Goal: Answer question/provide support

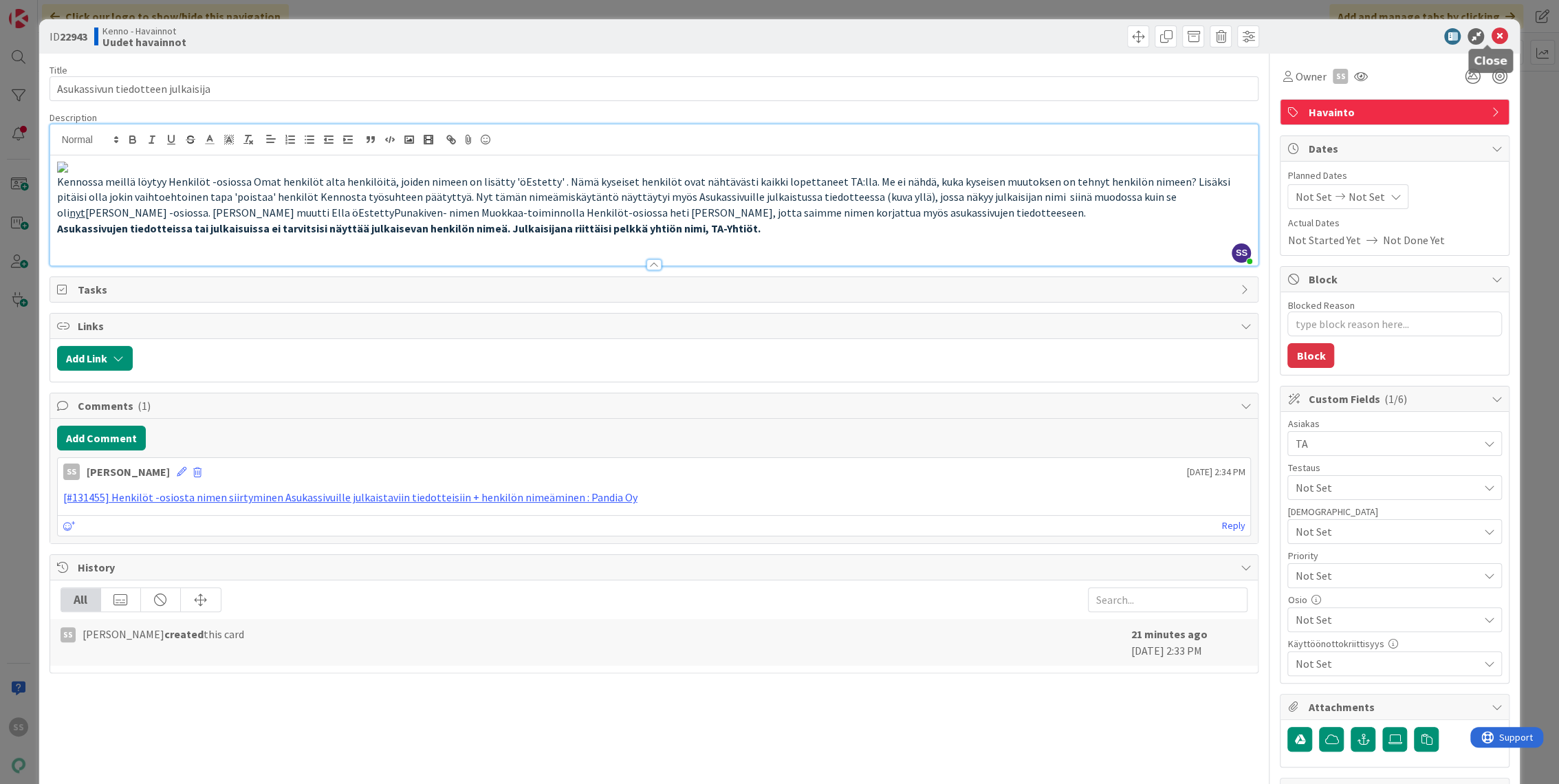
click at [1492, 31] on icon at bounding box center [1499, 36] width 16 height 16
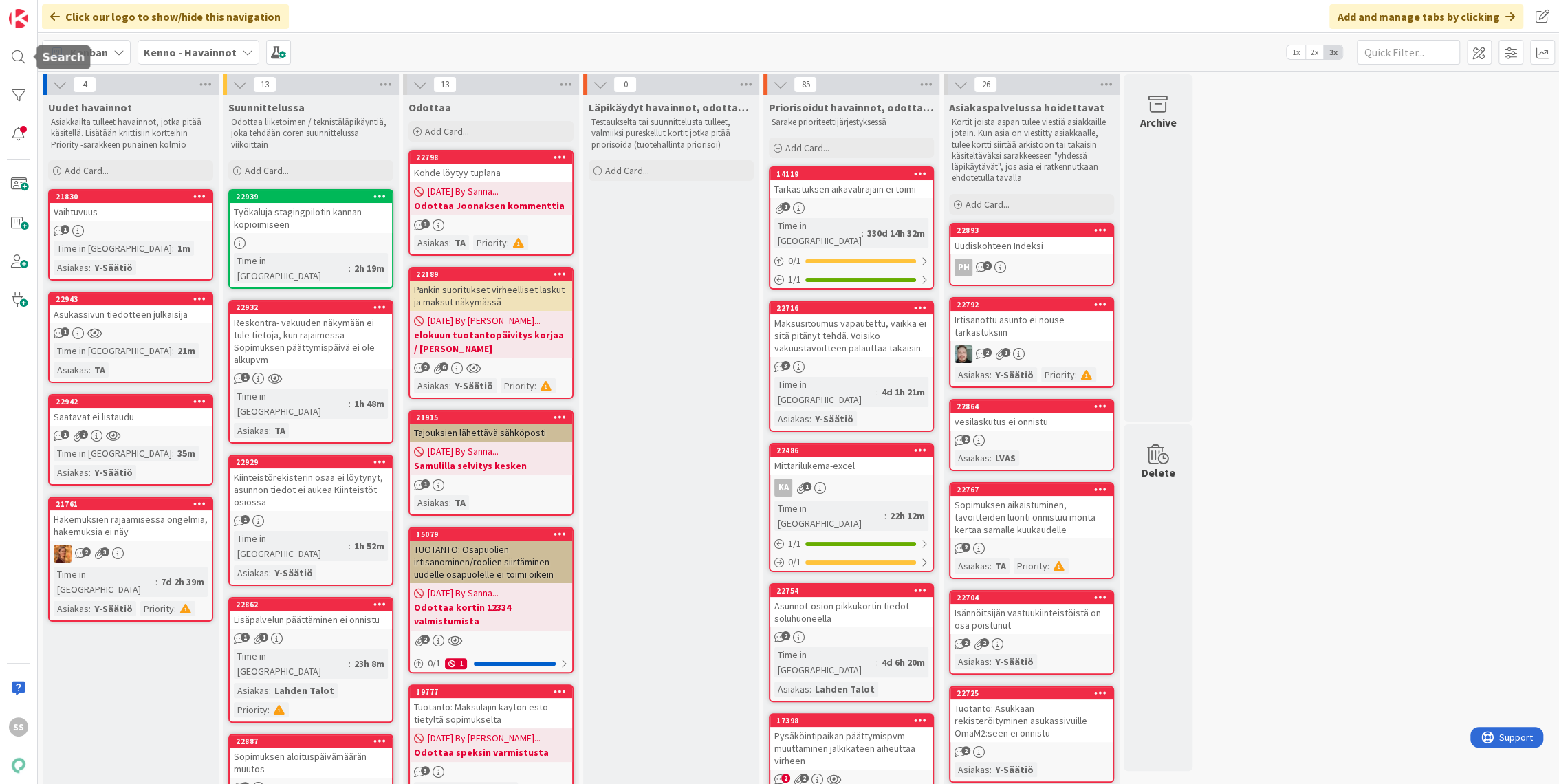
click at [3, 52] on div "SS" at bounding box center [19, 392] width 38 height 784
click at [20, 58] on div at bounding box center [19, 57] width 28 height 28
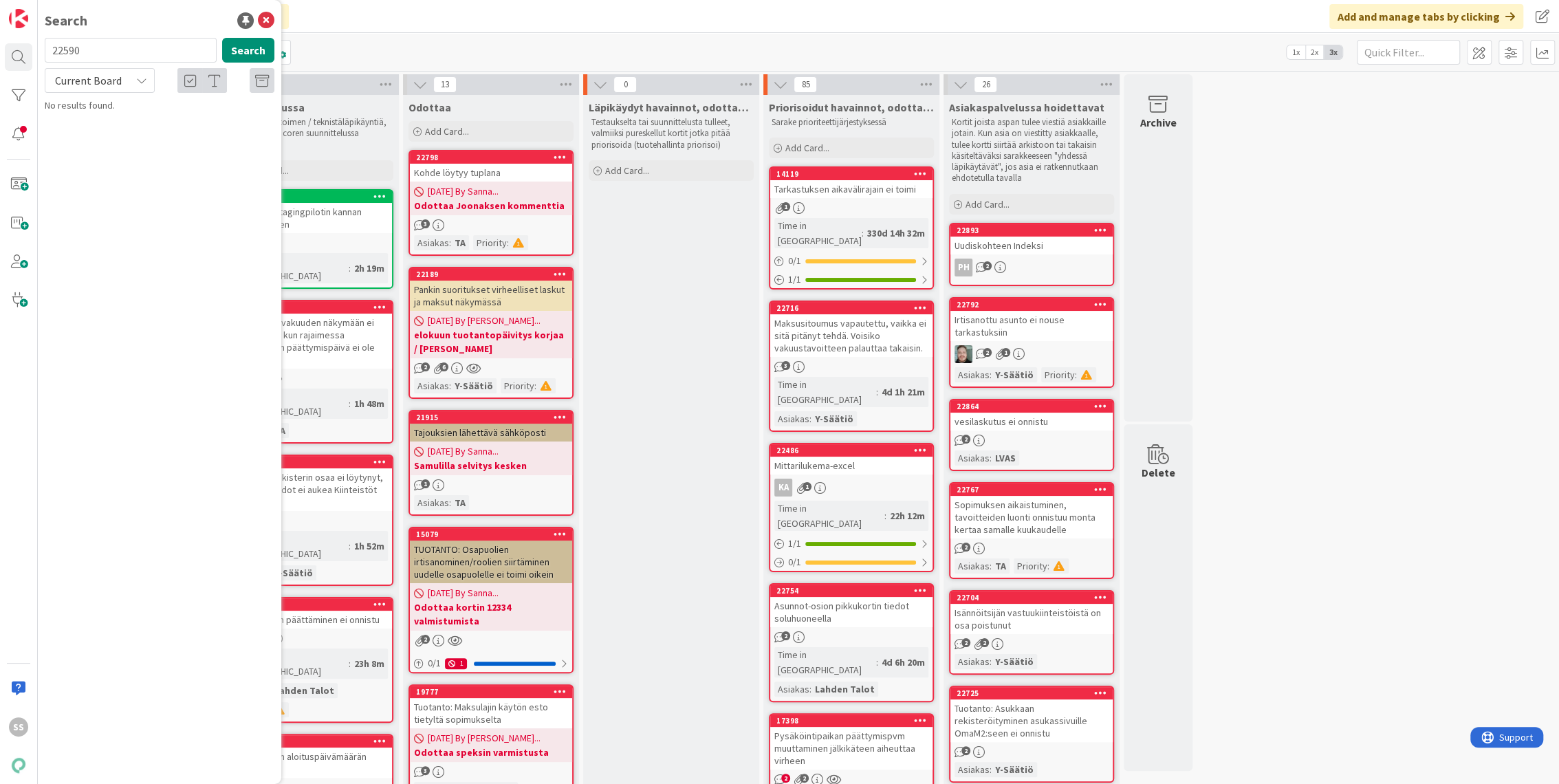
type input "22590"
click at [267, 85] on icon at bounding box center [262, 81] width 14 height 14
click at [260, 81] on icon at bounding box center [262, 81] width 14 height 14
click at [97, 79] on span "Current Board" at bounding box center [88, 80] width 67 height 14
click at [94, 133] on span "All Boards" at bounding box center [123, 137] width 143 height 21
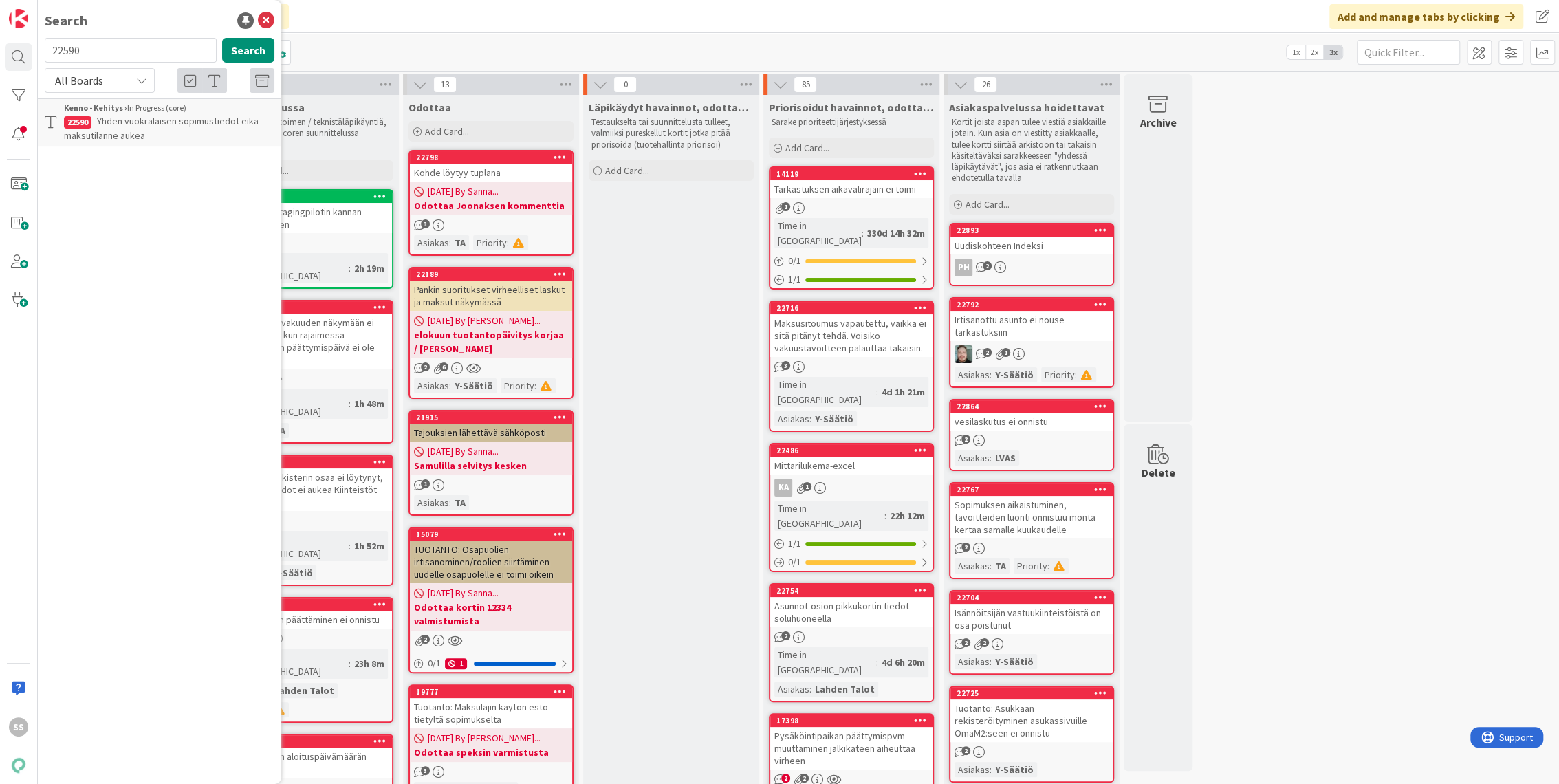
click at [180, 130] on p "Yhden vuokralaisen sopimustiedot eikä maksutilanne aukea" at bounding box center [169, 128] width 210 height 29
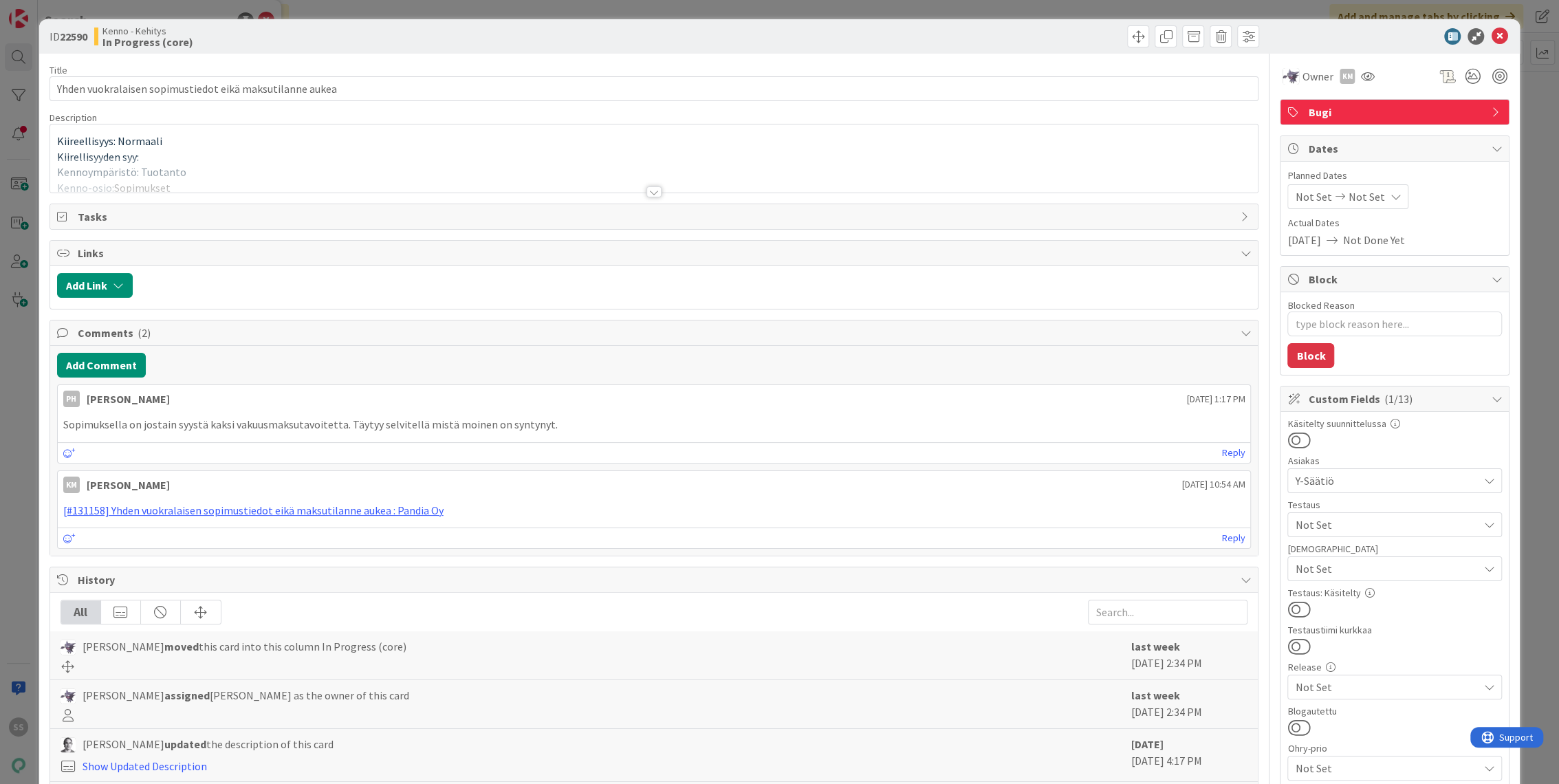
type textarea "x"
click at [655, 194] on div at bounding box center [655, 192] width 16 height 11
